Goal: Find specific page/section: Find specific page/section

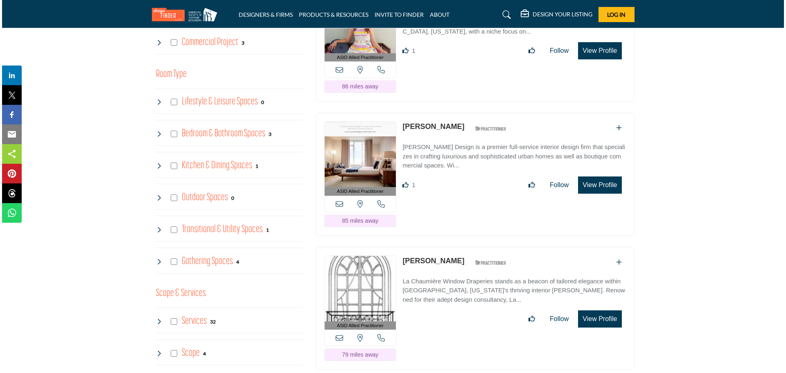
scroll to position [559, 0]
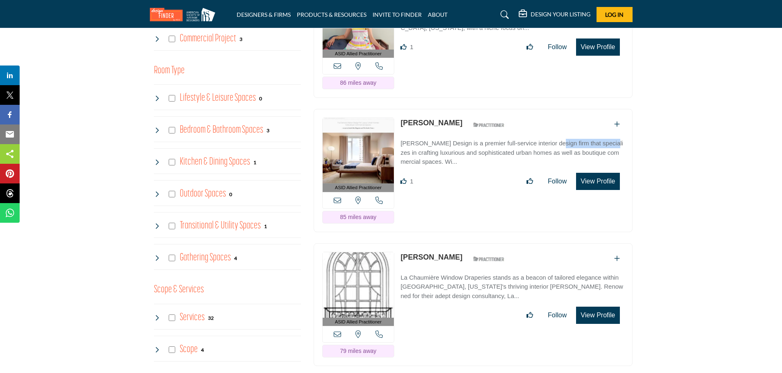
drag, startPoint x: 398, startPoint y: 142, endPoint x: 465, endPoint y: 142, distance: 66.7
click at [465, 142] on div "ASID Allied Practitioner ASID Allied Practitioners have successfully completed …" at bounding box center [473, 170] width 319 height 123
copy p "Lindsey Runyon Design"
click at [593, 177] on button "View Profile" at bounding box center [597, 181] width 43 height 17
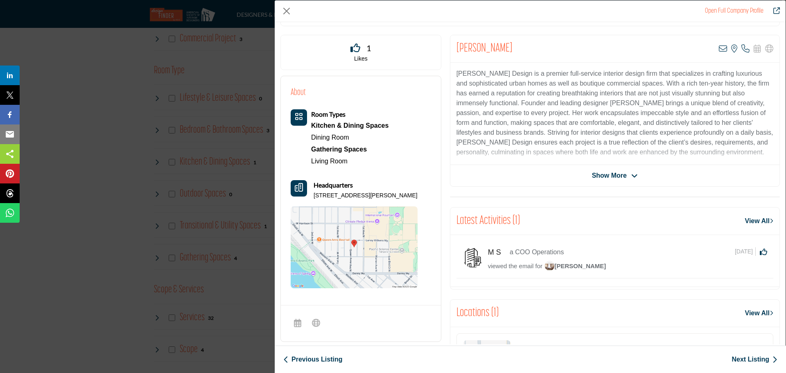
scroll to position [149, 0]
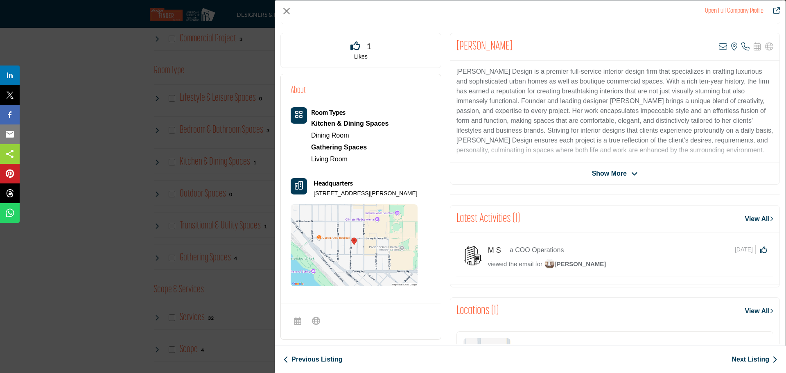
drag, startPoint x: 407, startPoint y: 192, endPoint x: 314, endPoint y: 192, distance: 93.8
click at [314, 192] on p "222 Queen Anne Ave N, 98109-4840, USA" at bounding box center [366, 194] width 104 height 8
copy p "222 Queen Anne Ave N, 98109-4840"
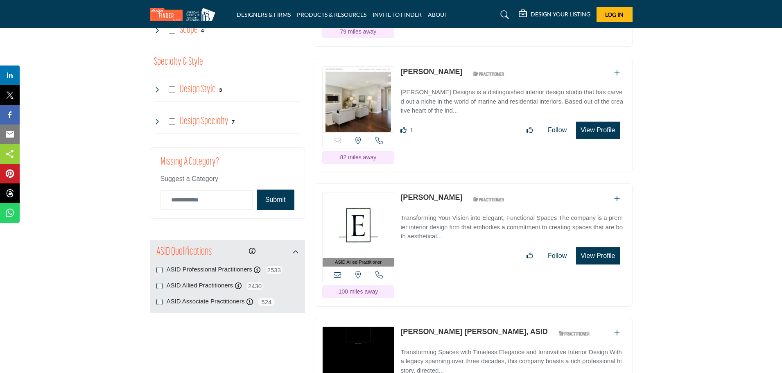
scroll to position [883, 0]
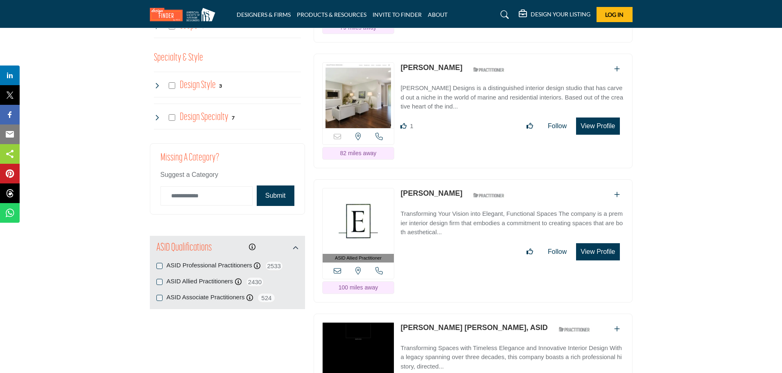
drag, startPoint x: 397, startPoint y: 84, endPoint x: 390, endPoint y: 86, distance: 7.6
click at [390, 86] on div "Sorry, but this listing is on a subscription plan which does not allow users to…" at bounding box center [473, 111] width 319 height 115
click at [398, 85] on div "Sorry, but this listing is on a subscription plan which does not allow users to…" at bounding box center [473, 111] width 319 height 115
drag, startPoint x: 398, startPoint y: 85, endPoint x: 438, endPoint y: 85, distance: 40.1
click at [438, 85] on div "Sorry, but this listing is on a subscription plan which does not allow users to…" at bounding box center [473, 111] width 319 height 115
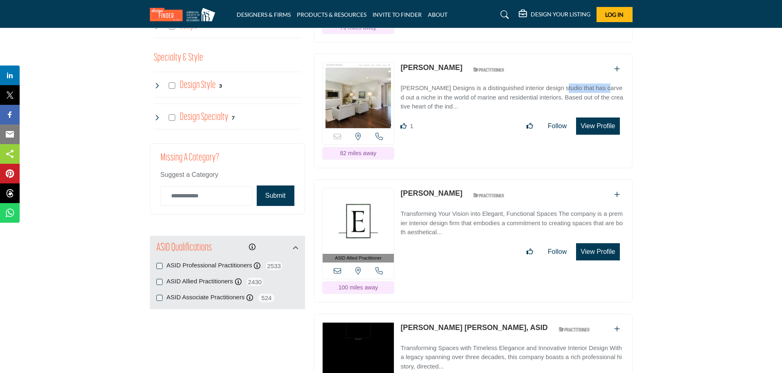
copy p "Halffman Designs"
